Goal: Task Accomplishment & Management: Use online tool/utility

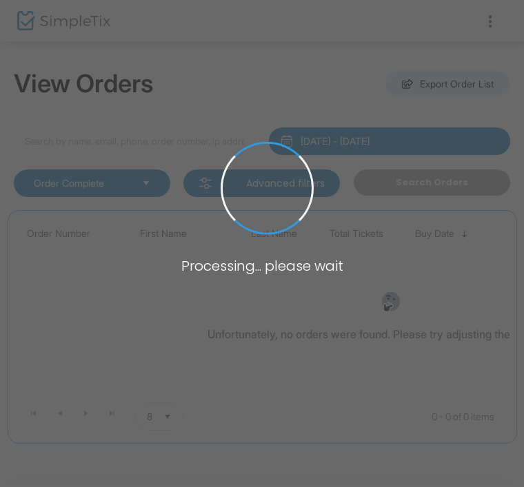
type input "Zimm"
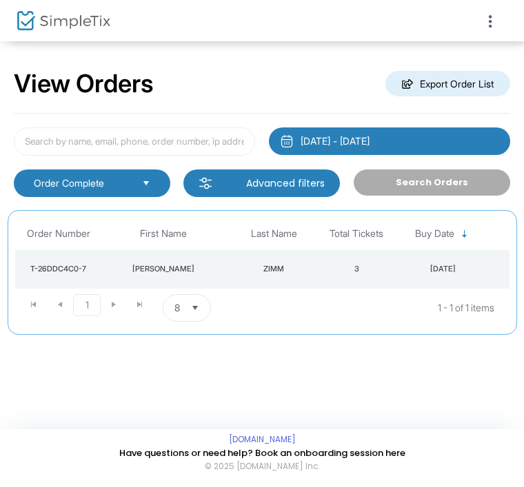
type input "Zimm"
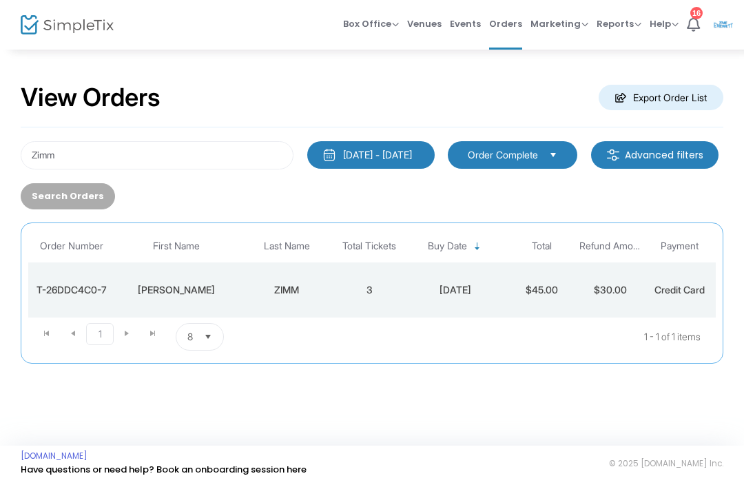
click at [358, 26] on span "Box Office" at bounding box center [371, 23] width 56 height 13
click at [517, 71] on div "View Orders Export Order List" at bounding box center [372, 98] width 703 height 59
click at [503, 28] on span "Orders" at bounding box center [505, 23] width 33 height 35
click at [363, 21] on span "Box Office" at bounding box center [371, 23] width 56 height 13
click at [414, 37] on li "Sell Tickets" at bounding box center [392, 46] width 99 height 27
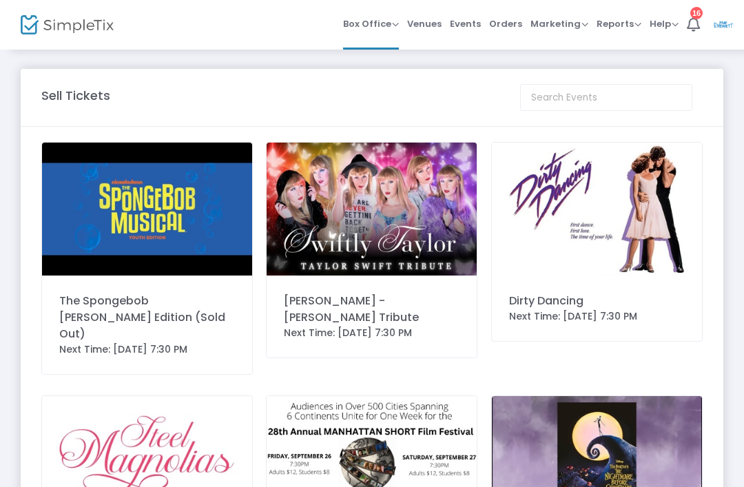
click at [184, 205] on img at bounding box center [147, 209] width 210 height 133
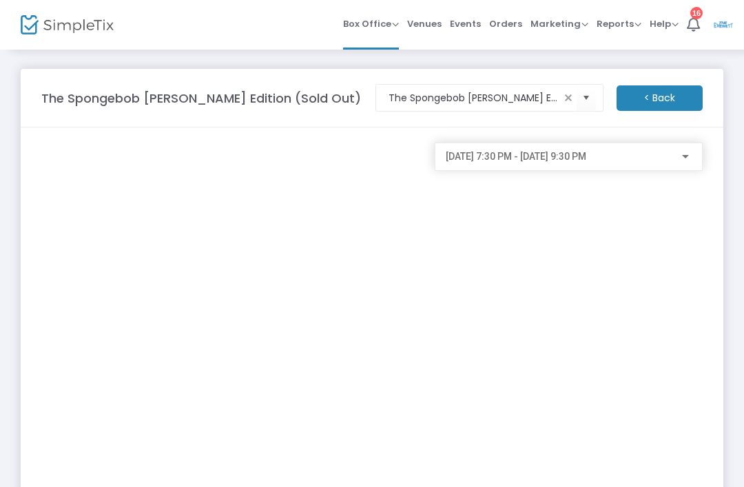
click at [481, 21] on span "Events" at bounding box center [465, 23] width 31 height 35
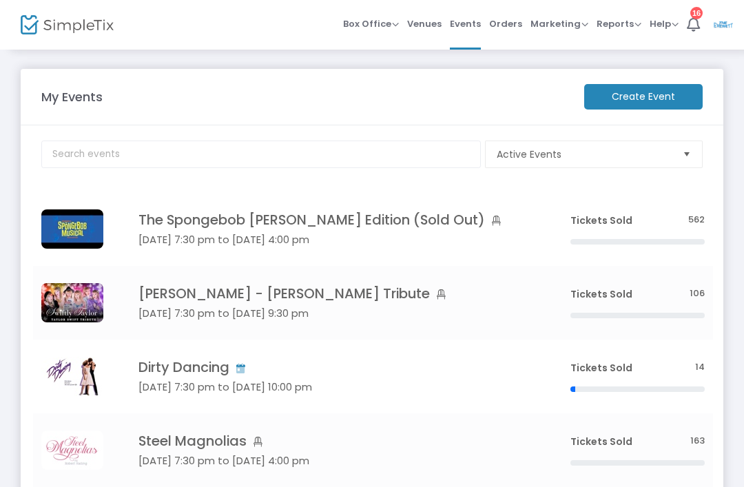
click at [325, 225] on h4 "The Spongebob Musical Youth Edition (Sold Out)" at bounding box center [333, 220] width 391 height 17
